Goal: Communication & Community: Answer question/provide support

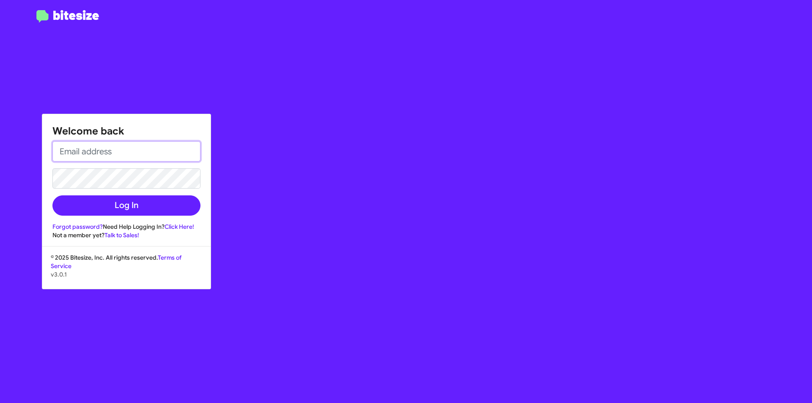
click at [117, 153] on input "email" at bounding box center [126, 151] width 148 height 20
type input "AVENTURA@OURISMANCARS.COM"
click at [52, 195] on button "Log In" at bounding box center [126, 205] width 148 height 20
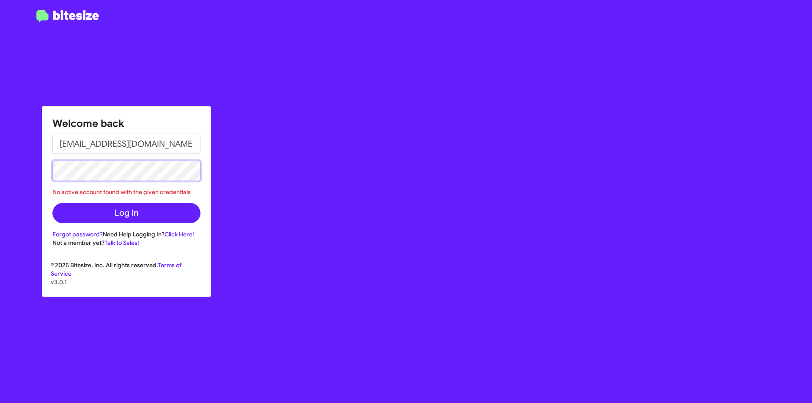
click at [0, 154] on div "Welcome back AVENTURA@OURISMANCARS.COM No active account found with the given c…" at bounding box center [406, 201] width 812 height 403
click at [52, 203] on button "Log In" at bounding box center [126, 213] width 148 height 20
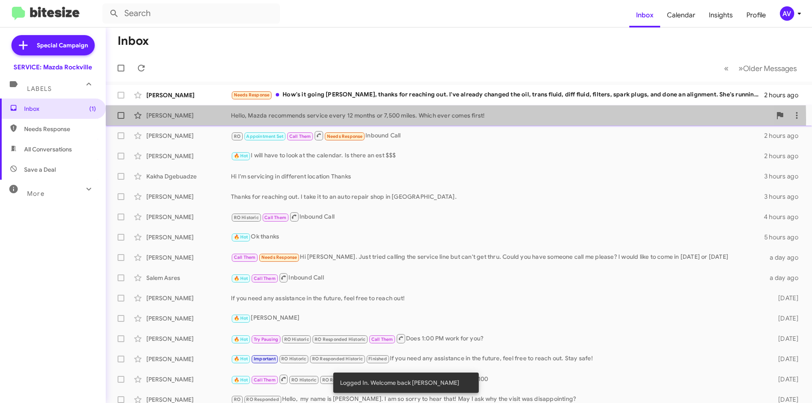
click at [360, 120] on div "David Minasse Hello, Mazda recommends service every 12 months or 7,500 miles. W…" at bounding box center [458, 115] width 692 height 17
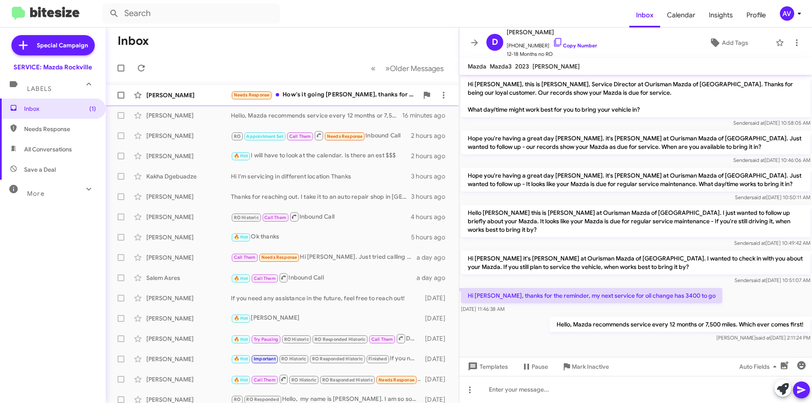
click at [340, 99] on div "Needs Response How's it going Keith, thanks for reaching out. I've already chan…" at bounding box center [324, 95] width 187 height 10
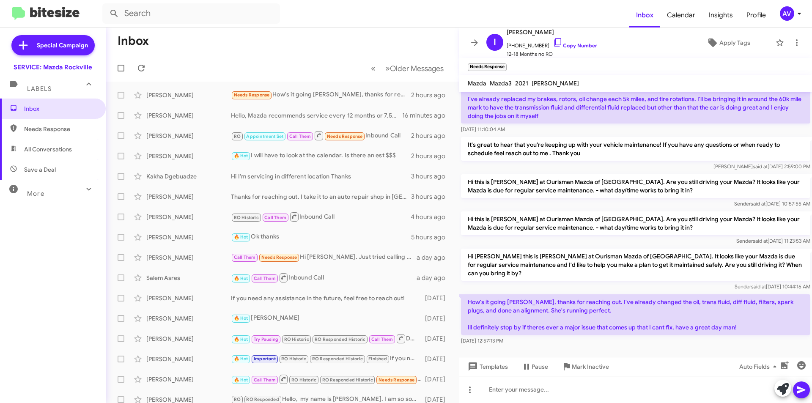
scroll to position [117, 0]
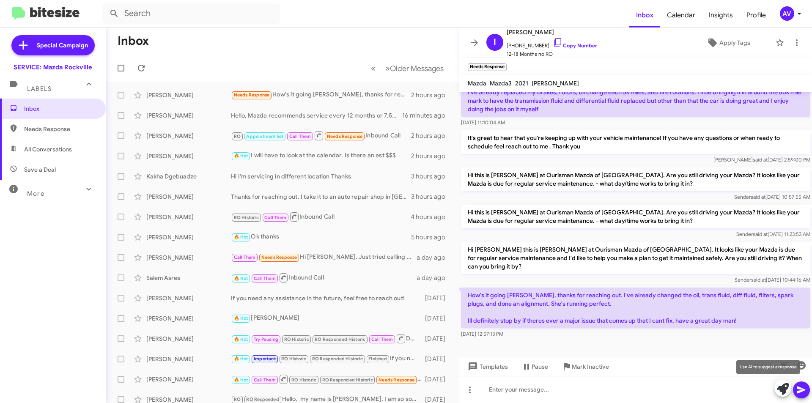
click at [780, 391] on icon at bounding box center [783, 389] width 12 height 12
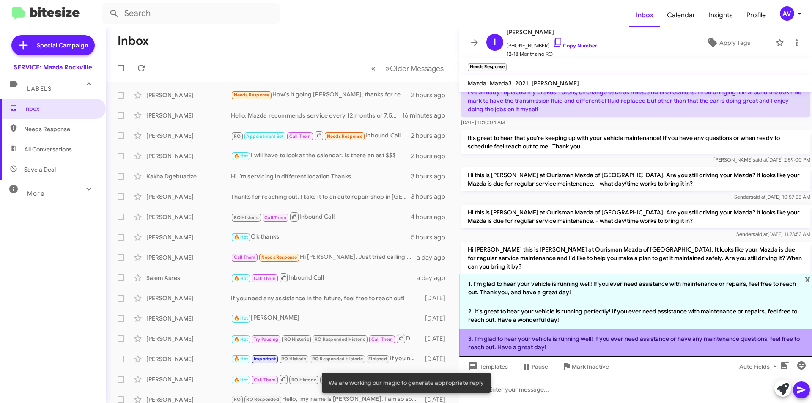
click at [592, 351] on li "3. I'm glad to hear your vehicle is running well! If you ever need assistance o…" at bounding box center [635, 342] width 353 height 27
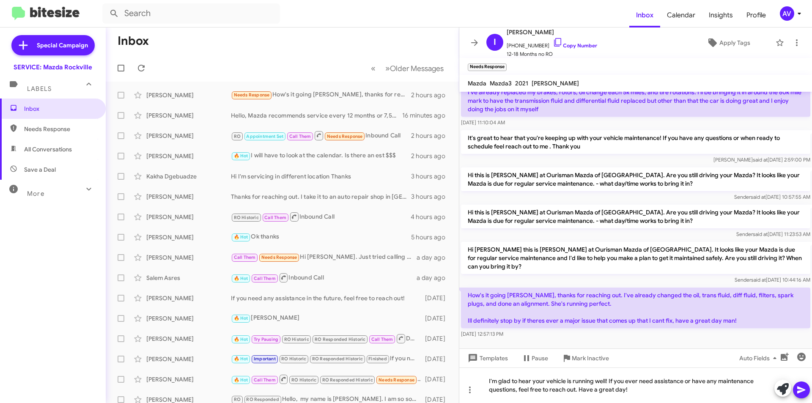
click at [806, 390] on button at bounding box center [801, 389] width 17 height 17
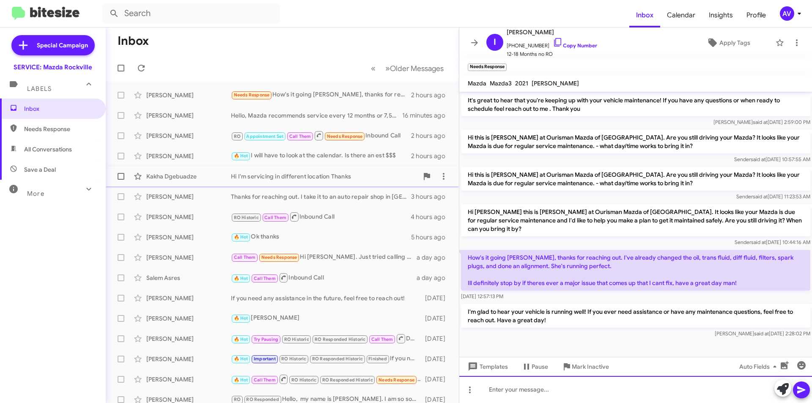
scroll to position [156, 0]
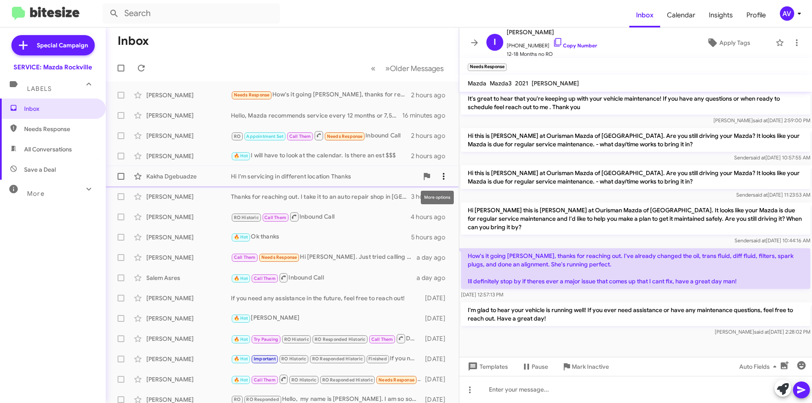
click at [438, 175] on icon at bounding box center [443, 176] width 10 height 10
click at [424, 220] on span "Mark as responded" at bounding box center [395, 218] width 87 height 20
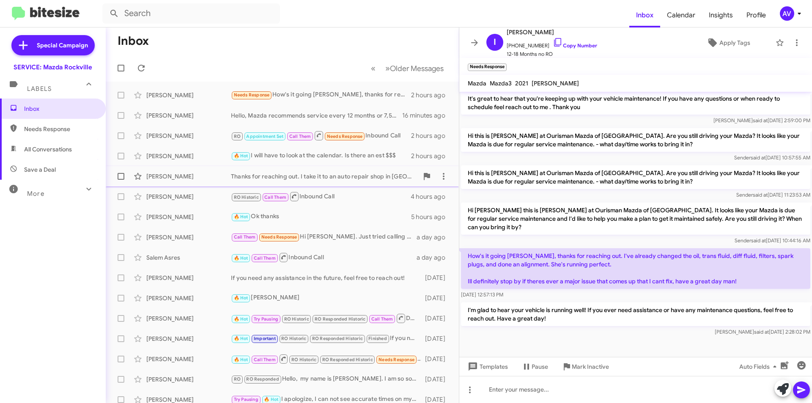
click at [354, 178] on div "Thanks for reaching out. I take it to an auto repair shop in Bethesda." at bounding box center [324, 176] width 187 height 8
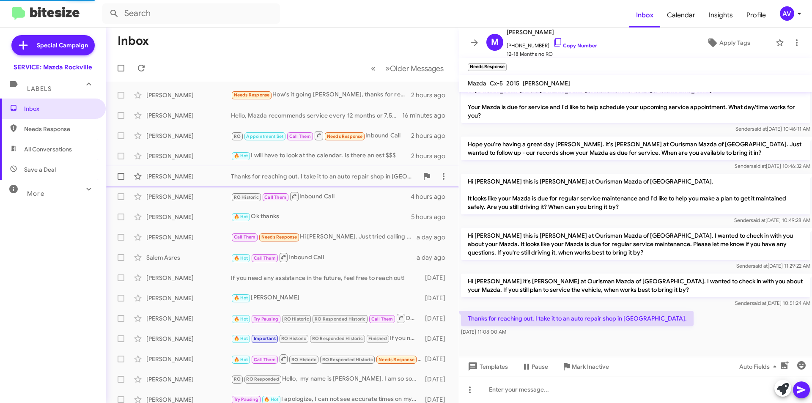
scroll to position [131, 0]
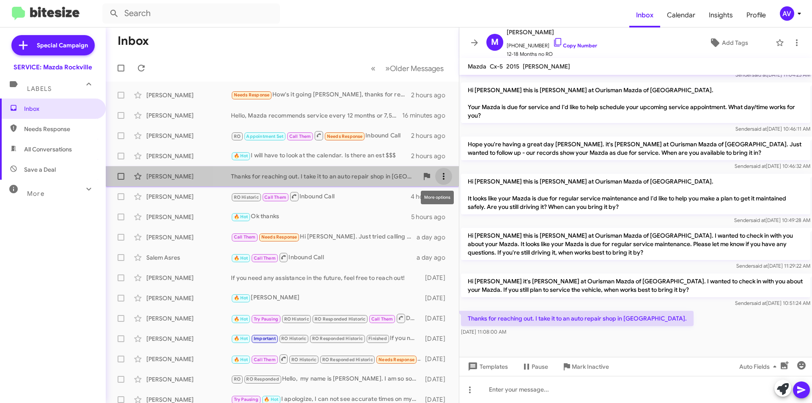
click at [439, 178] on icon at bounding box center [443, 176] width 10 height 10
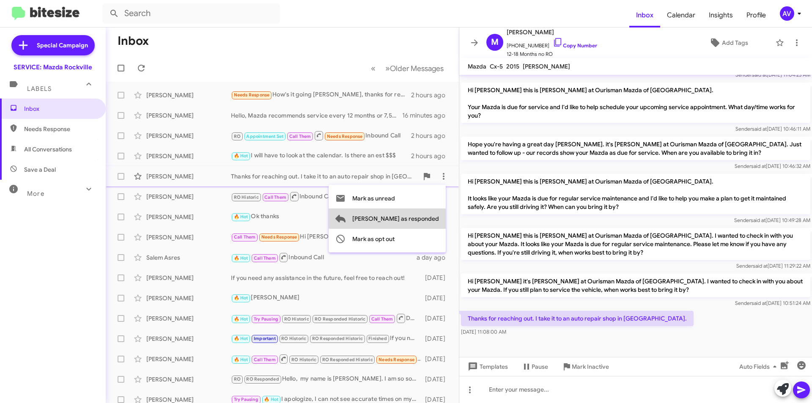
click at [435, 216] on span "Mark as responded" at bounding box center [395, 218] width 87 height 20
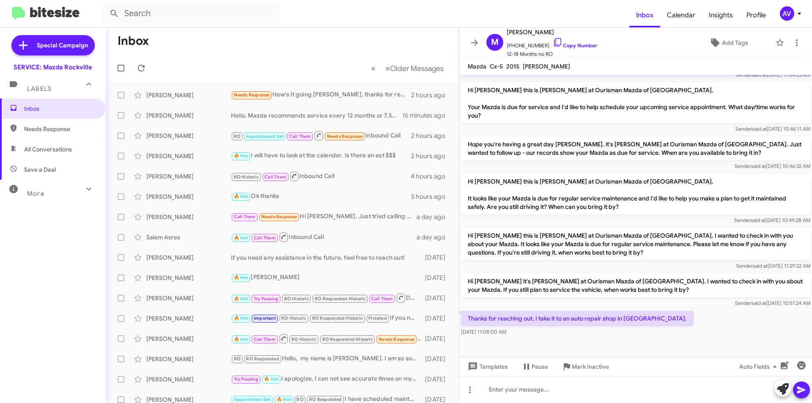
click at [786, 11] on div "AV" at bounding box center [787, 13] width 14 height 14
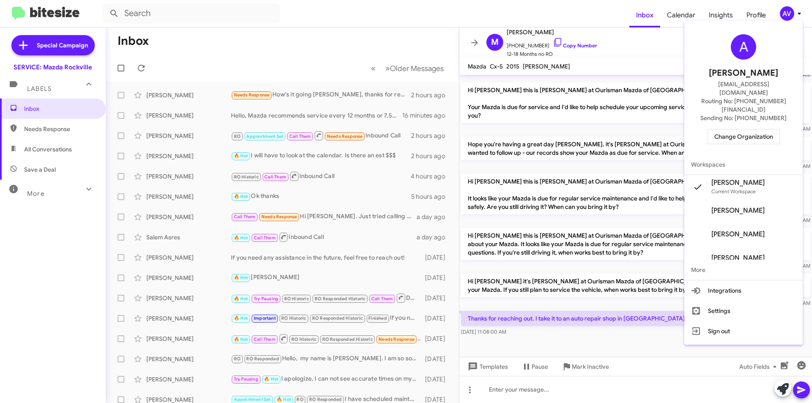
click at [733, 129] on span "Change Organization" at bounding box center [743, 136] width 59 height 14
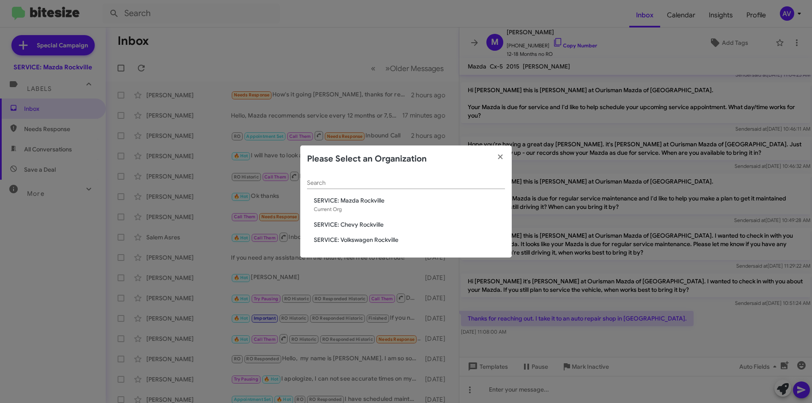
click at [361, 225] on span "SERVICE: Chevy Rockville" at bounding box center [409, 224] width 191 height 8
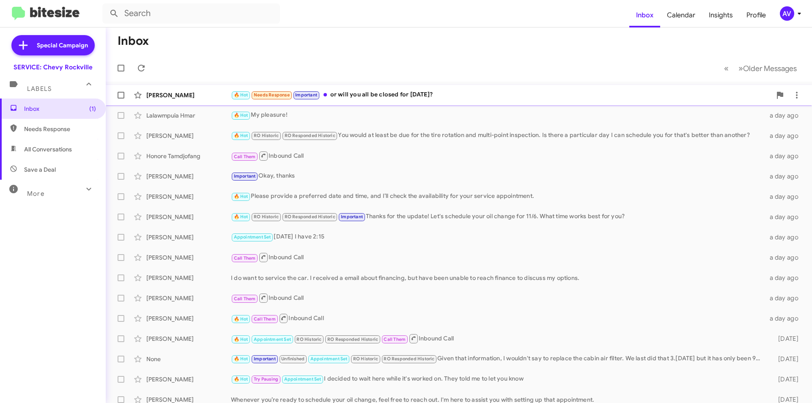
click at [364, 93] on div "🔥 Hot Needs Response Important or will you all be closed for labor day?" at bounding box center [501, 95] width 540 height 10
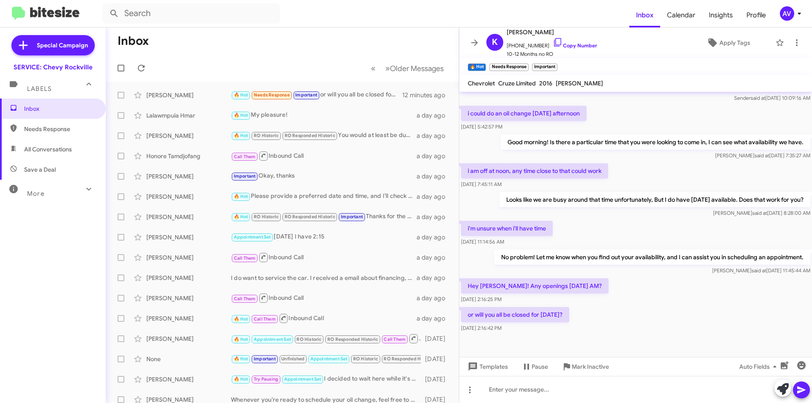
scroll to position [319, 0]
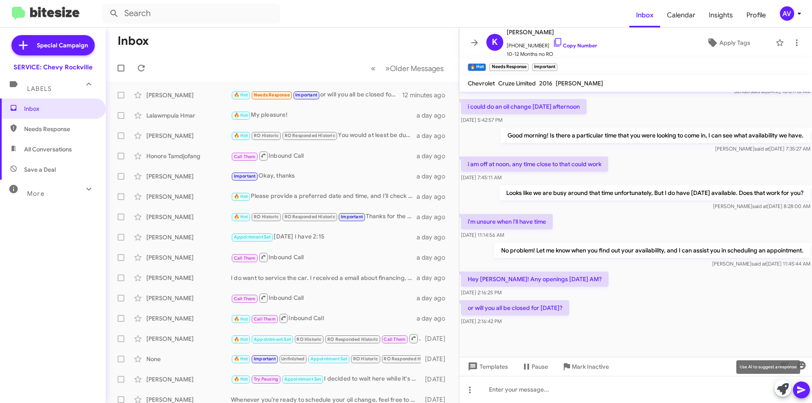
click at [781, 390] on icon at bounding box center [783, 389] width 12 height 12
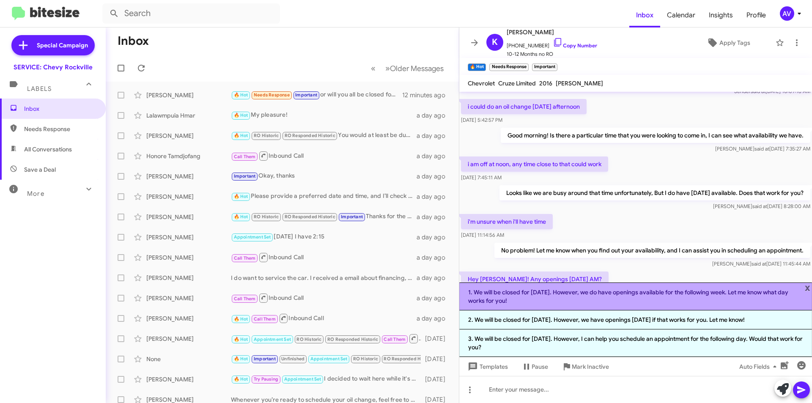
click at [579, 299] on li "1. We will be closed for Labor Day. However, we do have openings available for …" at bounding box center [635, 296] width 353 height 28
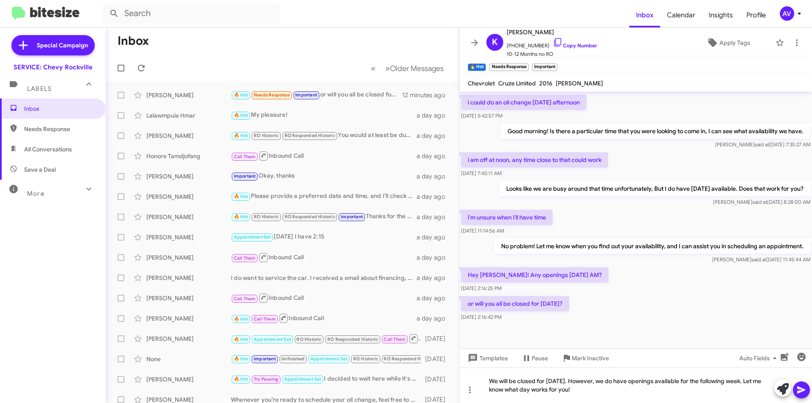
scroll to position [328, 0]
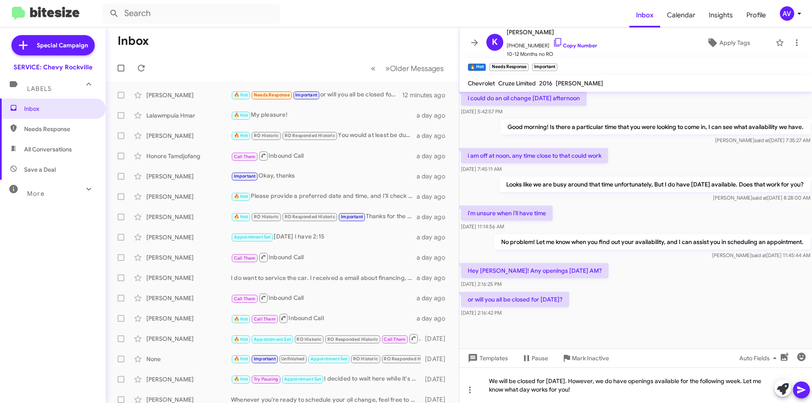
click at [797, 392] on icon at bounding box center [801, 390] width 10 height 10
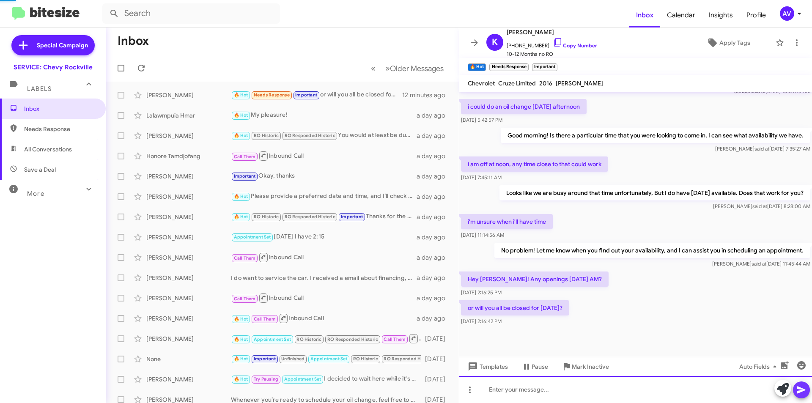
scroll to position [0, 0]
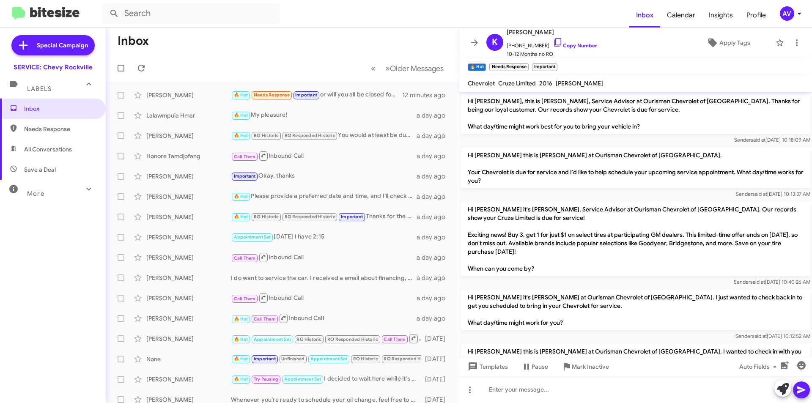
click at [790, 14] on div "AV" at bounding box center [787, 13] width 14 height 14
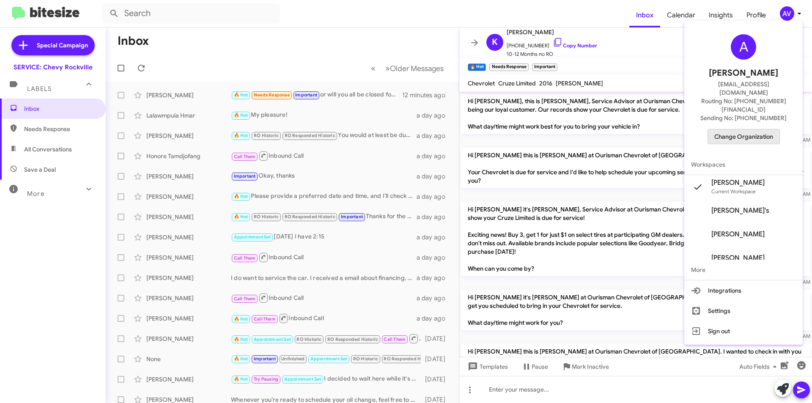
click at [751, 129] on button "Change Organization" at bounding box center [743, 136] width 72 height 15
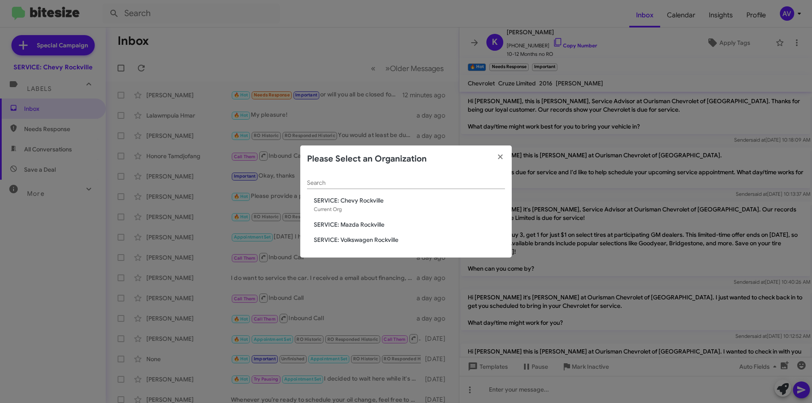
click at [379, 226] on span "SERVICE: Mazda Rockville" at bounding box center [409, 224] width 191 height 8
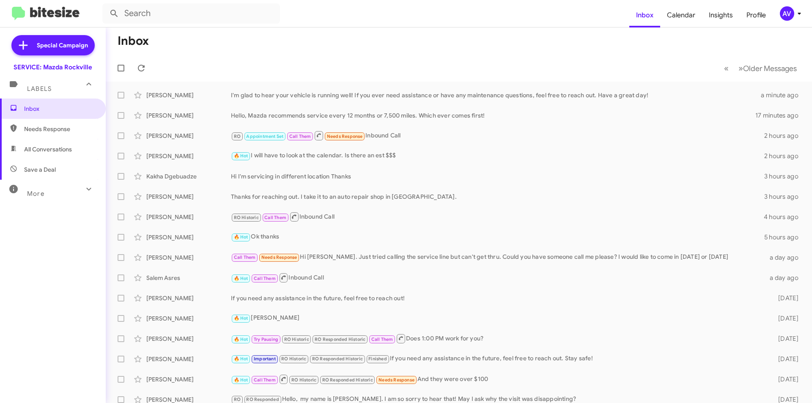
click at [787, 16] on div "AV" at bounding box center [787, 13] width 14 height 14
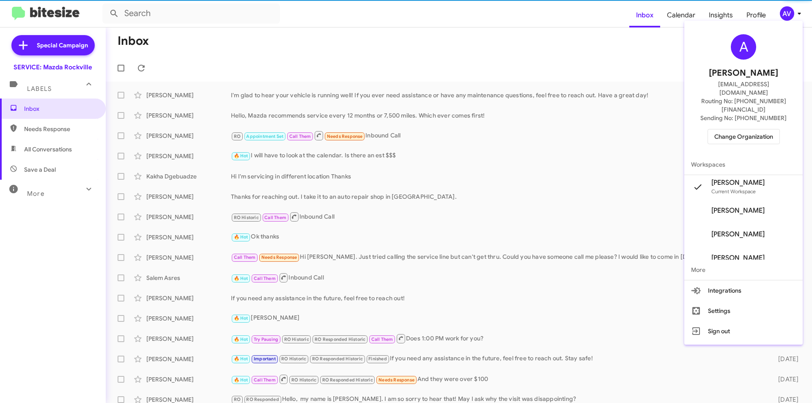
click at [734, 129] on span "Change Organization" at bounding box center [743, 136] width 59 height 14
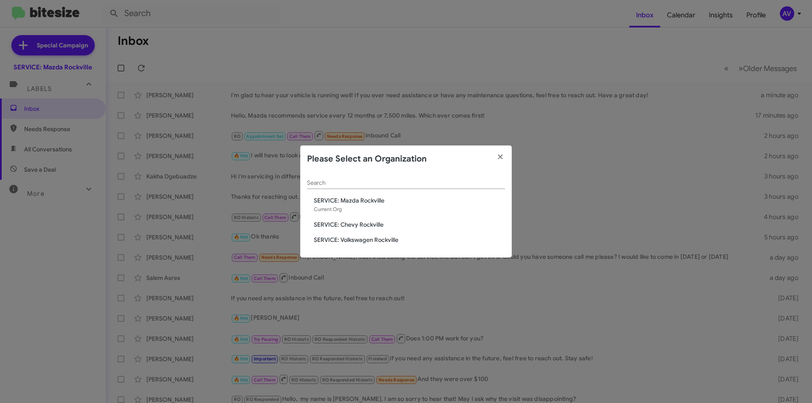
click at [328, 241] on span "SERVICE: Volkswagen Rockville" at bounding box center [409, 239] width 191 height 8
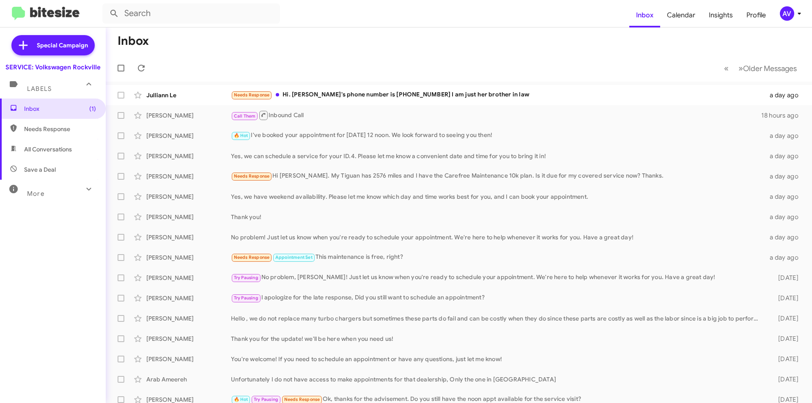
click at [794, 21] on mat-toolbar "Inbox Calendar Insights Profile AV" at bounding box center [406, 13] width 812 height 27
click at [787, 11] on div "AV" at bounding box center [787, 13] width 14 height 14
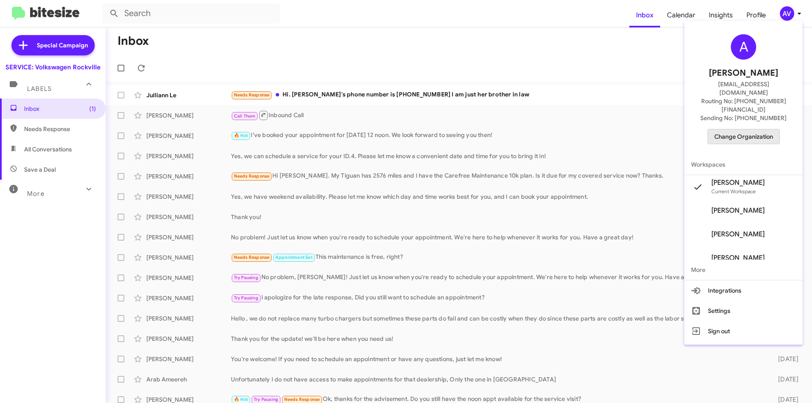
click at [764, 129] on span "Change Organization" at bounding box center [743, 136] width 59 height 14
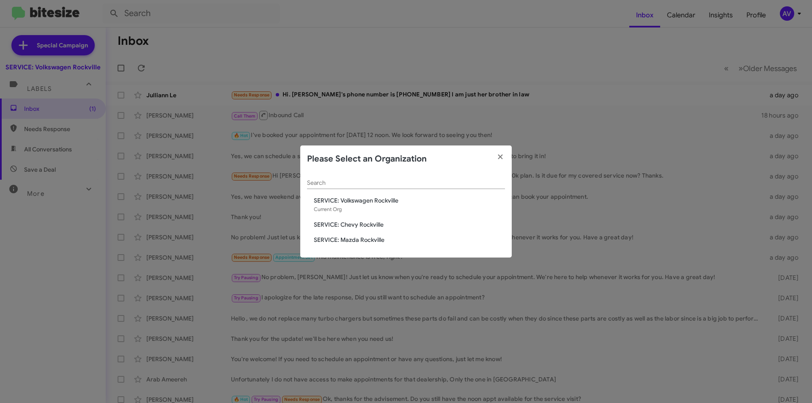
click at [342, 224] on span "SERVICE: Chevy Rockville" at bounding box center [409, 224] width 191 height 8
